Goal: Find specific page/section: Find specific page/section

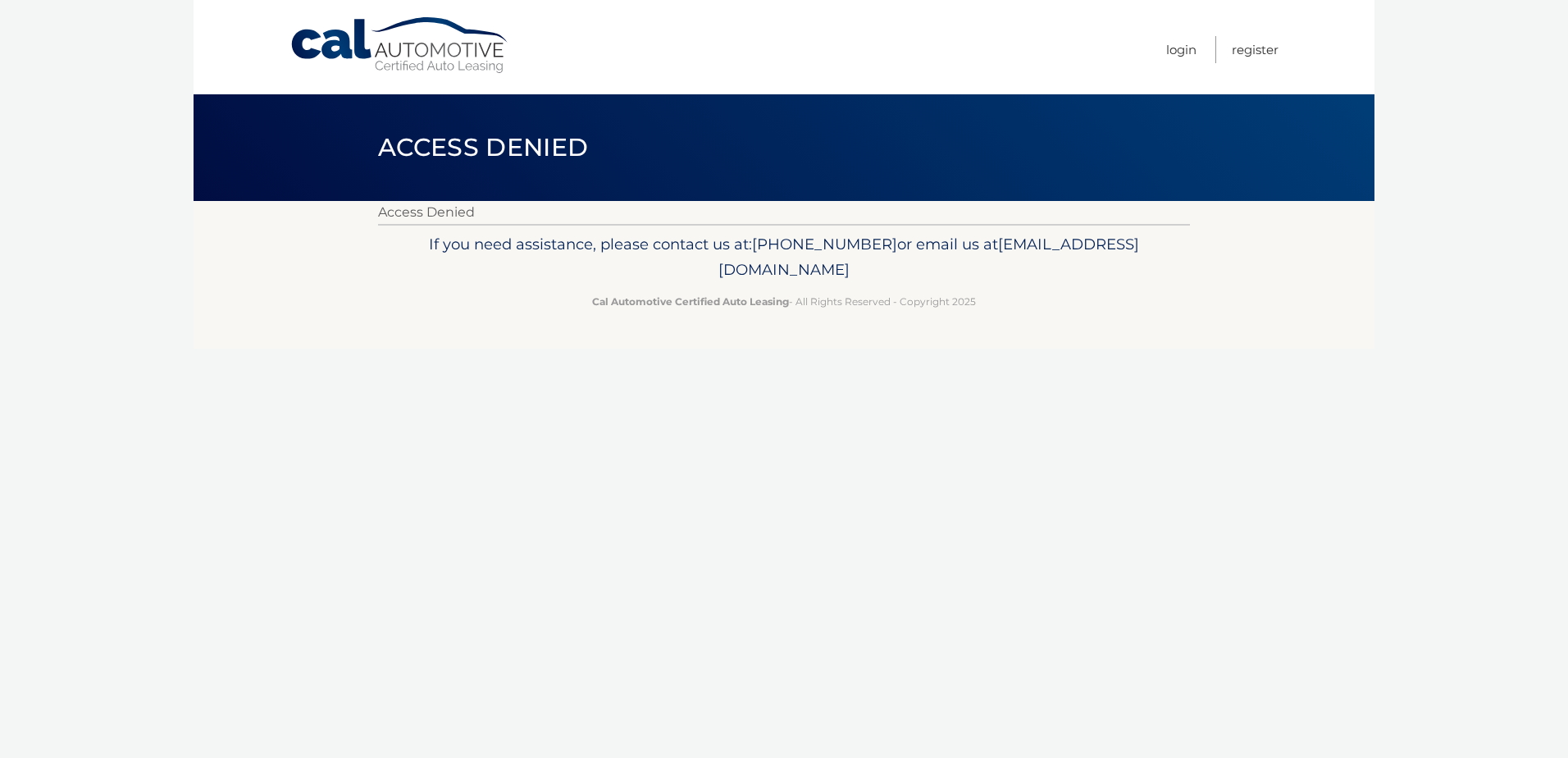
click at [384, 51] on link "Cal Automotive" at bounding box center [400, 45] width 221 height 58
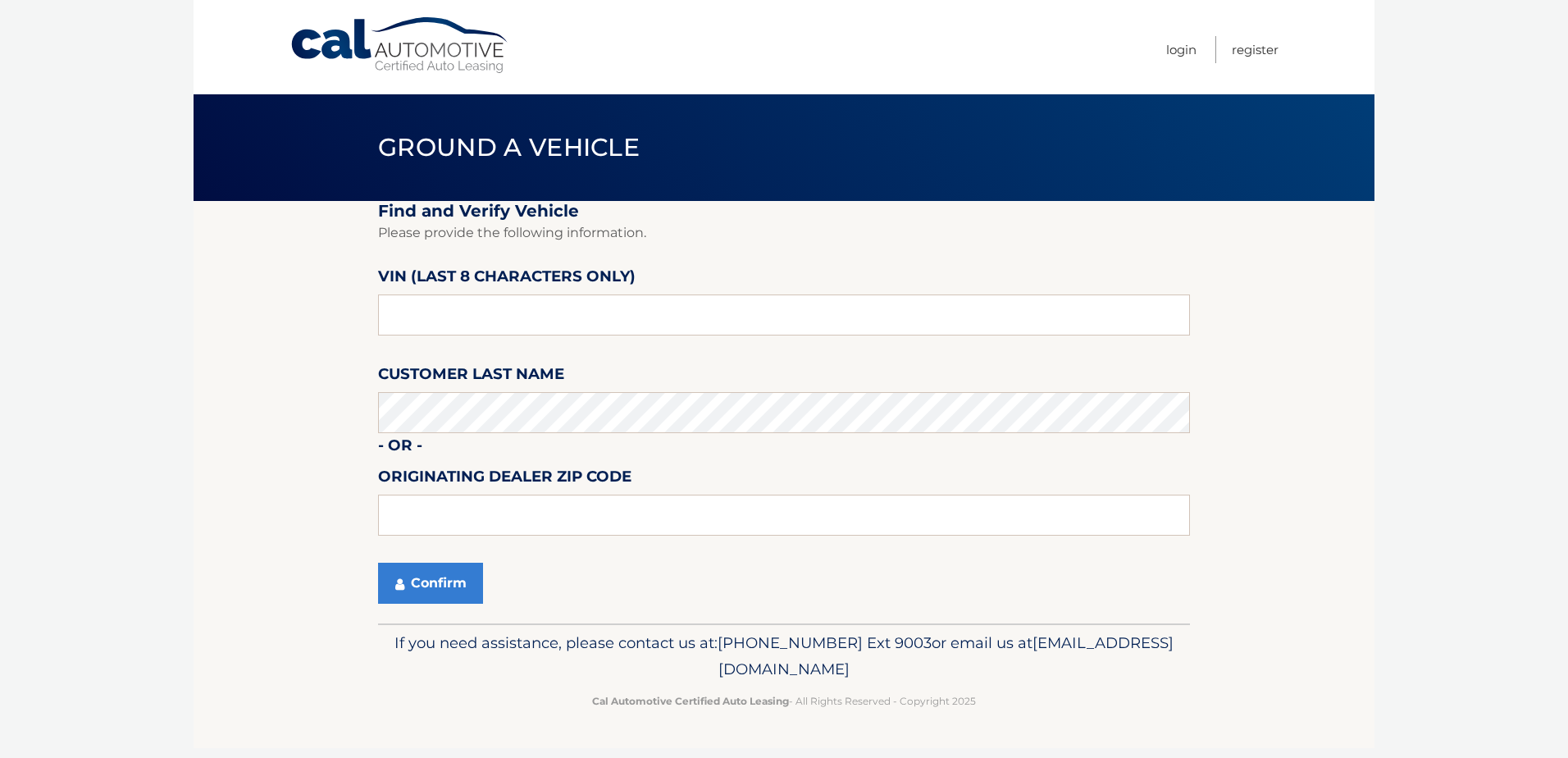
drag, startPoint x: 245, startPoint y: 312, endPoint x: 221, endPoint y: 228, distance: 87.4
click at [245, 312] on section "Find and Verify Vehicle Please provide the following information. VIN (last 8 c…" at bounding box center [784, 412] width 1181 height 423
